Goal: Information Seeking & Learning: Compare options

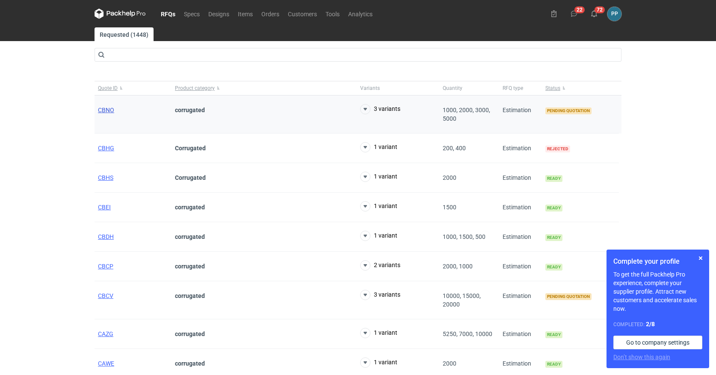
click at [103, 112] on span "CBNO" at bounding box center [106, 110] width 16 height 7
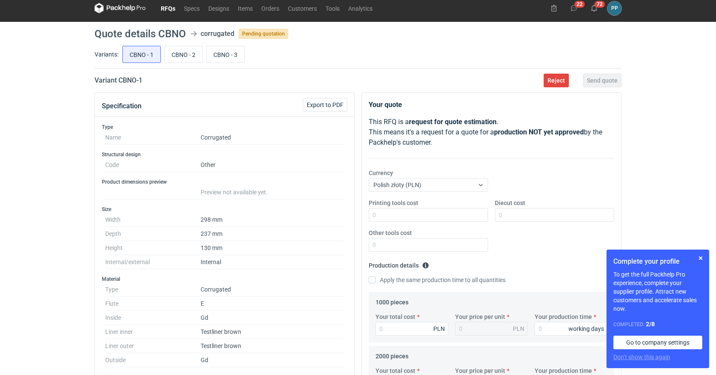
scroll to position [0, 0]
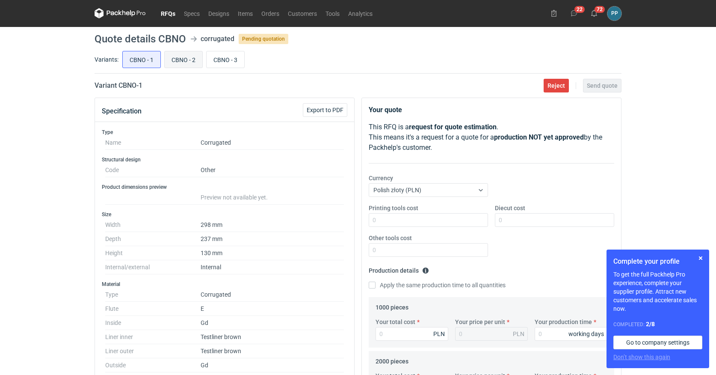
click at [184, 58] on input "CBNO - 2" at bounding box center [184, 59] width 38 height 16
radio input "true"
click at [145, 58] on input "CBNO - 1" at bounding box center [142, 59] width 38 height 16
radio input "true"
click at [221, 57] on input "CBNO - 3" at bounding box center [226, 59] width 38 height 16
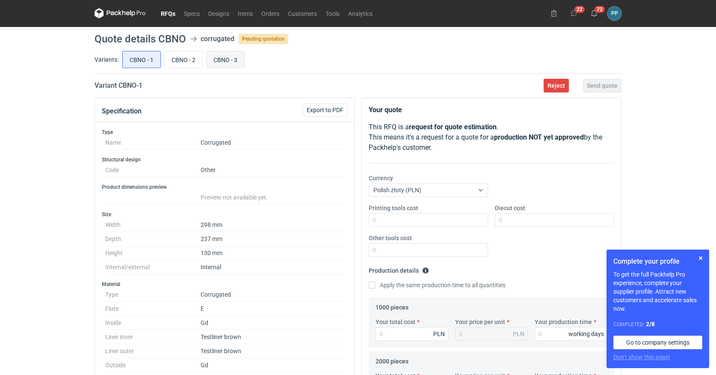
radio input "true"
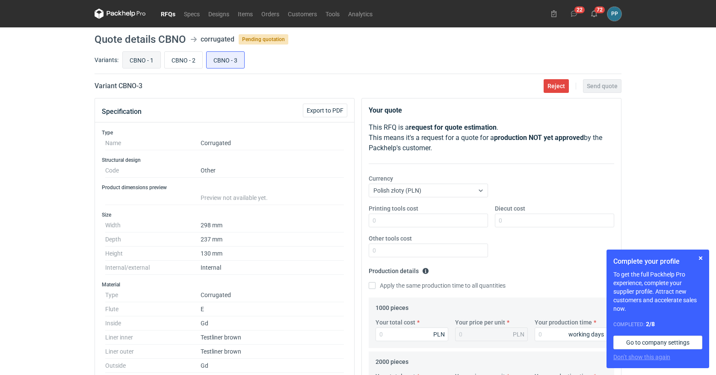
click at [135, 58] on input "CBNO - 1" at bounding box center [142, 60] width 38 height 16
radio input "true"
click at [222, 59] on input "CBNO - 3" at bounding box center [226, 60] width 38 height 16
radio input "true"
click at [133, 59] on input "CBNO - 1" at bounding box center [142, 60] width 38 height 16
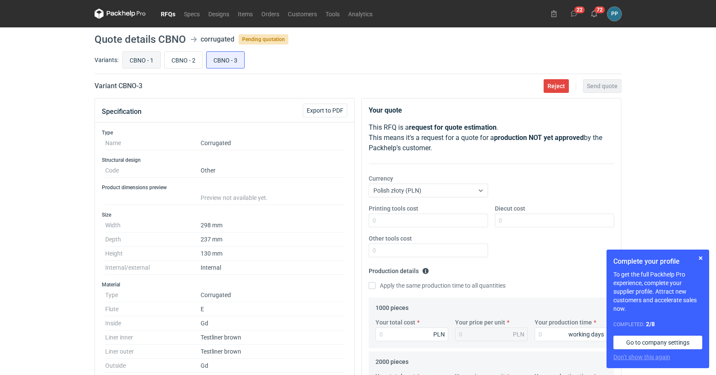
radio input "true"
click at [177, 57] on input "CBNO - 2" at bounding box center [184, 60] width 38 height 16
radio input "true"
click at [237, 64] on input "CBNO - 3" at bounding box center [226, 60] width 38 height 16
radio input "true"
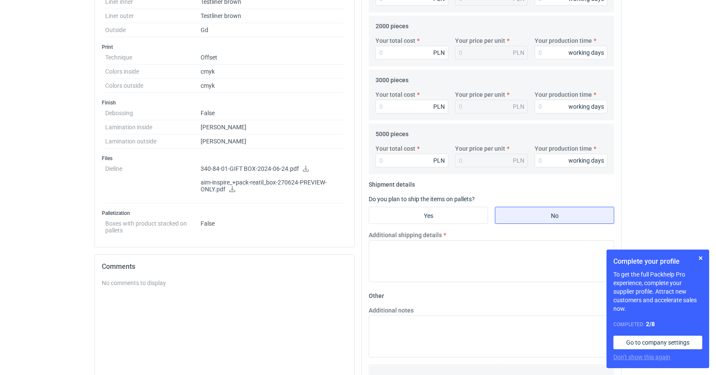
scroll to position [341, 0]
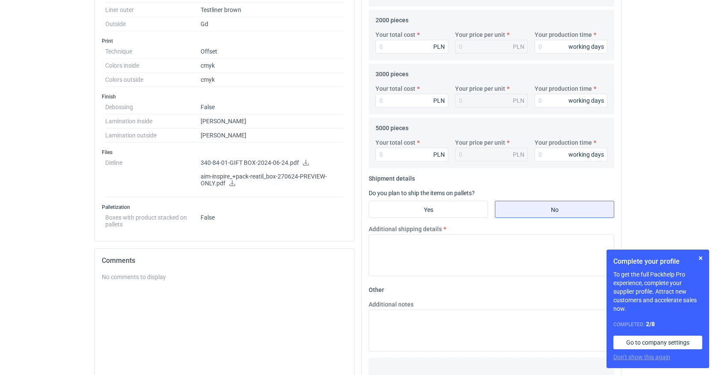
click at [233, 184] on icon at bounding box center [232, 183] width 7 height 6
click at [303, 165] on icon at bounding box center [306, 163] width 6 height 6
